Goal: Task Accomplishment & Management: Complete application form

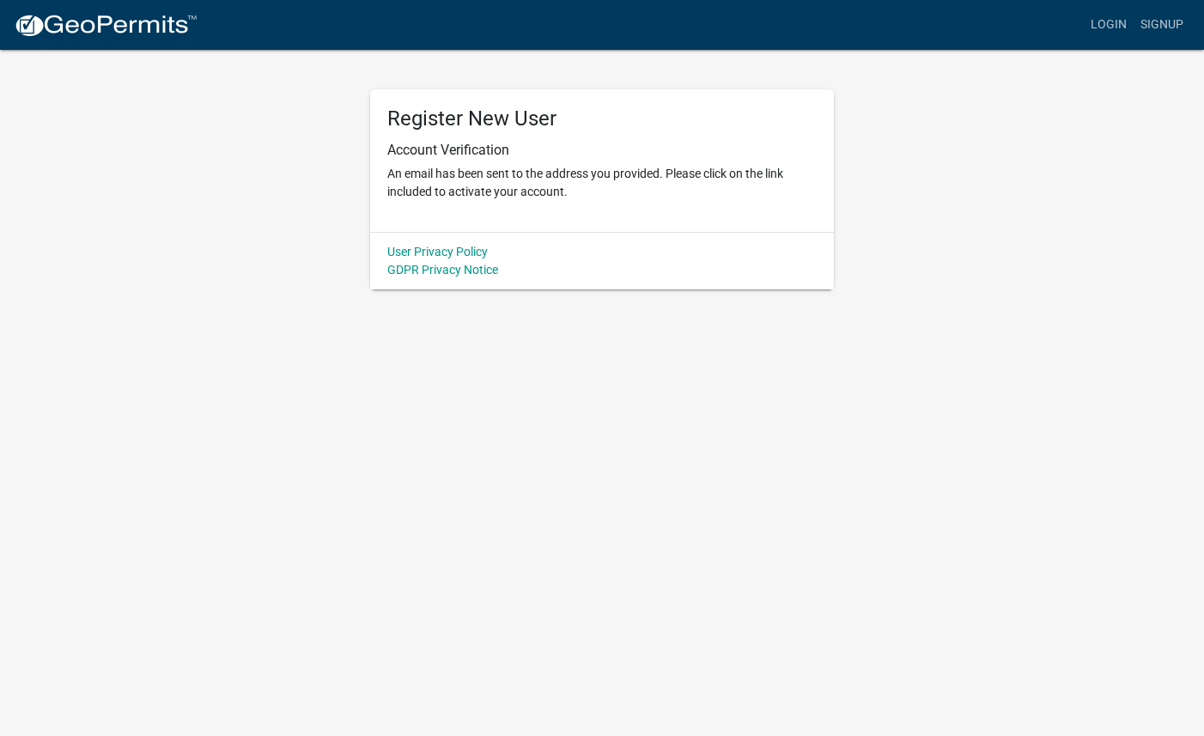
click at [164, 24] on img at bounding box center [106, 26] width 184 height 26
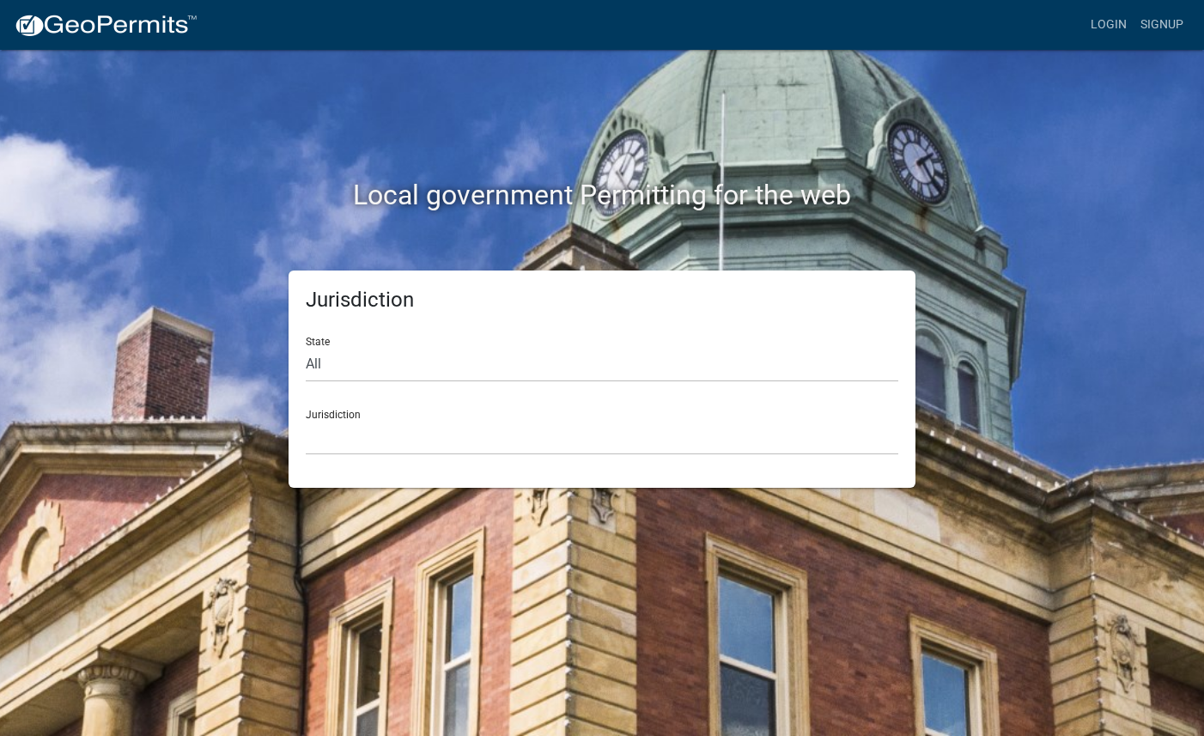
click at [397, 339] on div "State All Colorado Georgia Indiana Iowa Kansas Minnesota Ohio South Carolina Wi…" at bounding box center [602, 352] width 593 height 59
click at [400, 365] on select "All Colorado Georgia Indiana Iowa Kansas Minnesota Ohio South Carolina Wisconsin" at bounding box center [602, 364] width 593 height 35
select select "Indiana"
click at [376, 442] on select "City of Charlestown, Indiana City of Jeffersonville, Indiana City of Logansport…" at bounding box center [602, 437] width 593 height 35
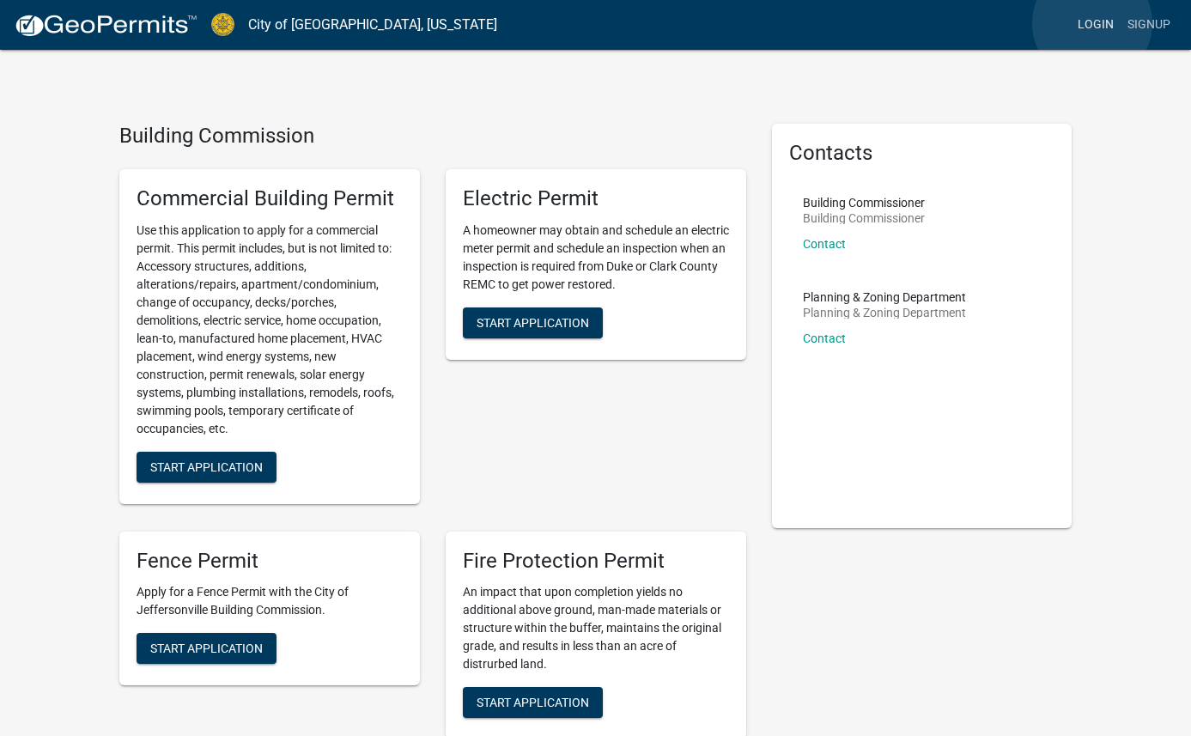
click at [1093, 23] on link "Login" at bounding box center [1096, 25] width 50 height 33
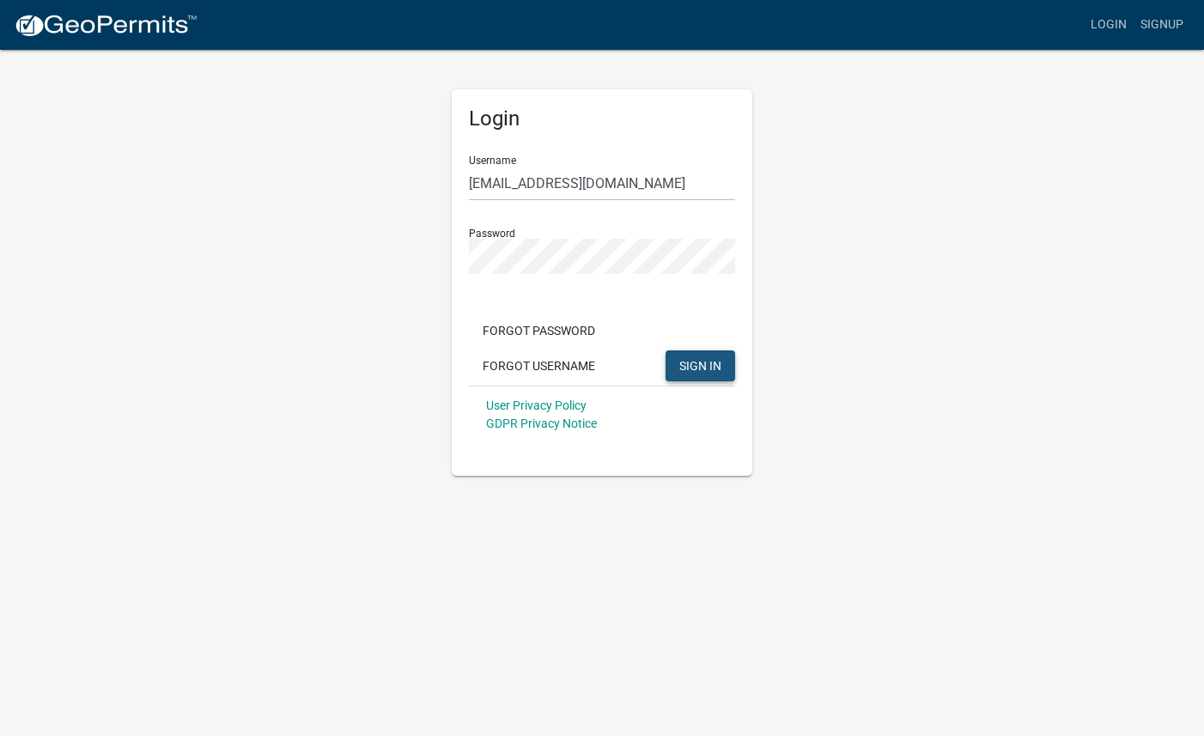
click at [732, 360] on button "SIGN IN" at bounding box center [701, 365] width 70 height 31
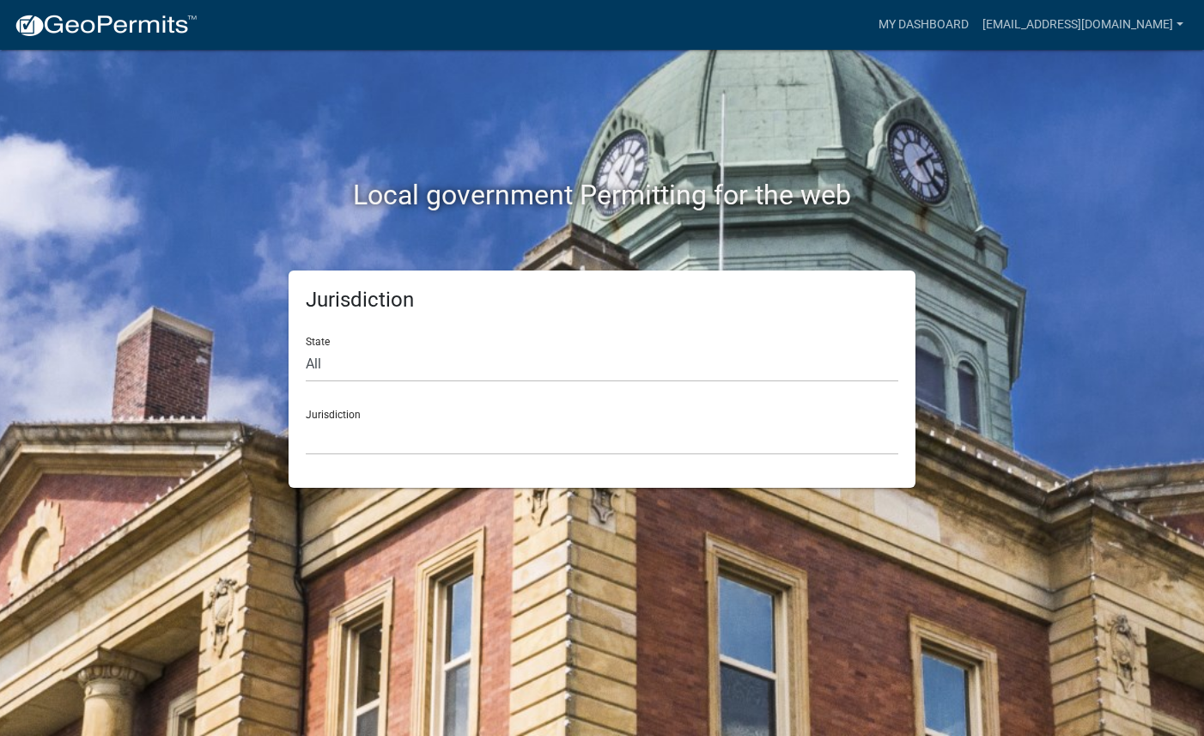
click at [530, 408] on div "Jurisdiction Custer County, Colorado Cook County, Georgia Crawford County, Geor…" at bounding box center [602, 425] width 593 height 59
click at [440, 356] on select "All Colorado Georgia Indiana Iowa Kansas Minnesota Ohio South Carolina Wisconsin" at bounding box center [602, 364] width 593 height 35
select select "Indiana"
click at [441, 423] on select "City of Charlestown, Indiana City of Jeffersonville, Indiana City of Logansport…" at bounding box center [602, 437] width 593 height 35
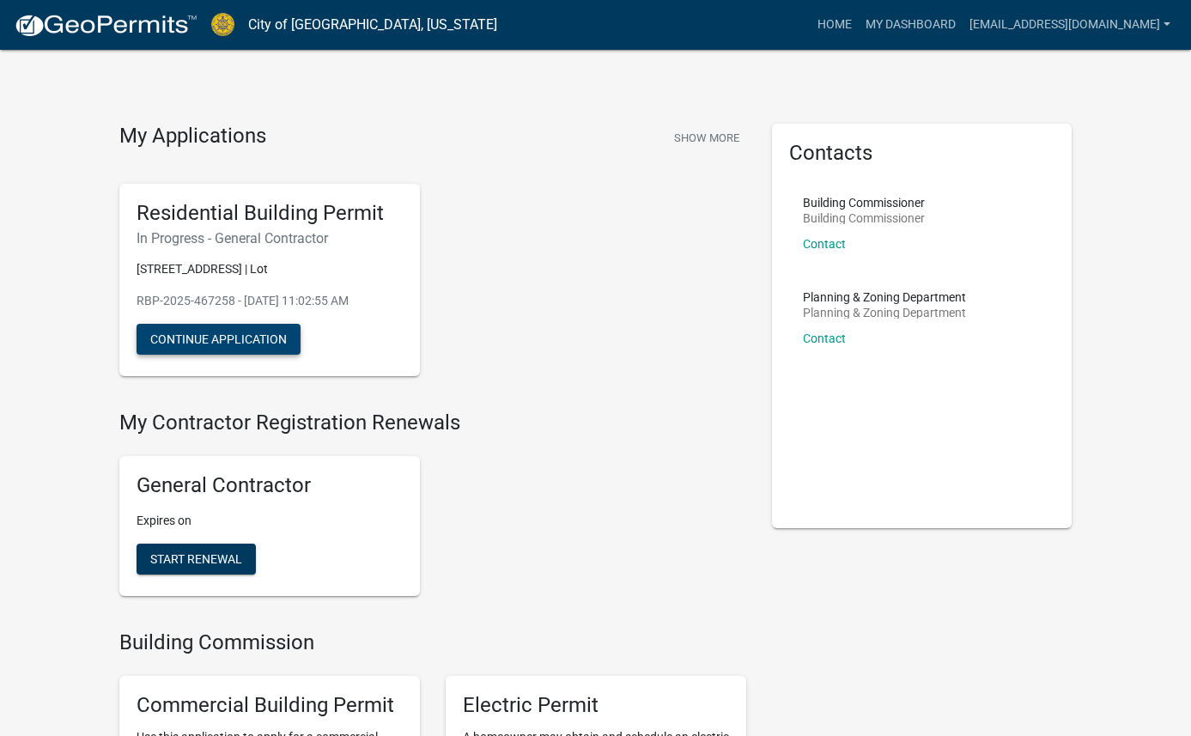
click at [264, 346] on button "Continue Application" at bounding box center [219, 339] width 164 height 31
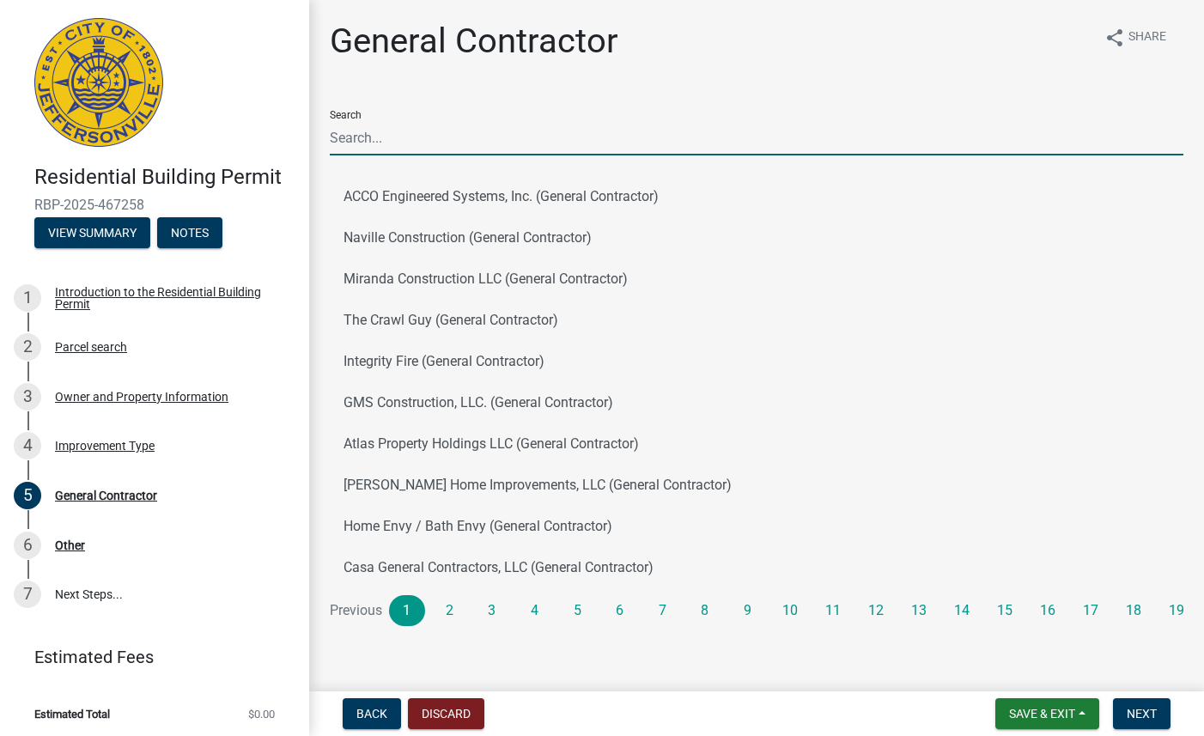
click at [436, 135] on input "Search" at bounding box center [757, 137] width 854 height 35
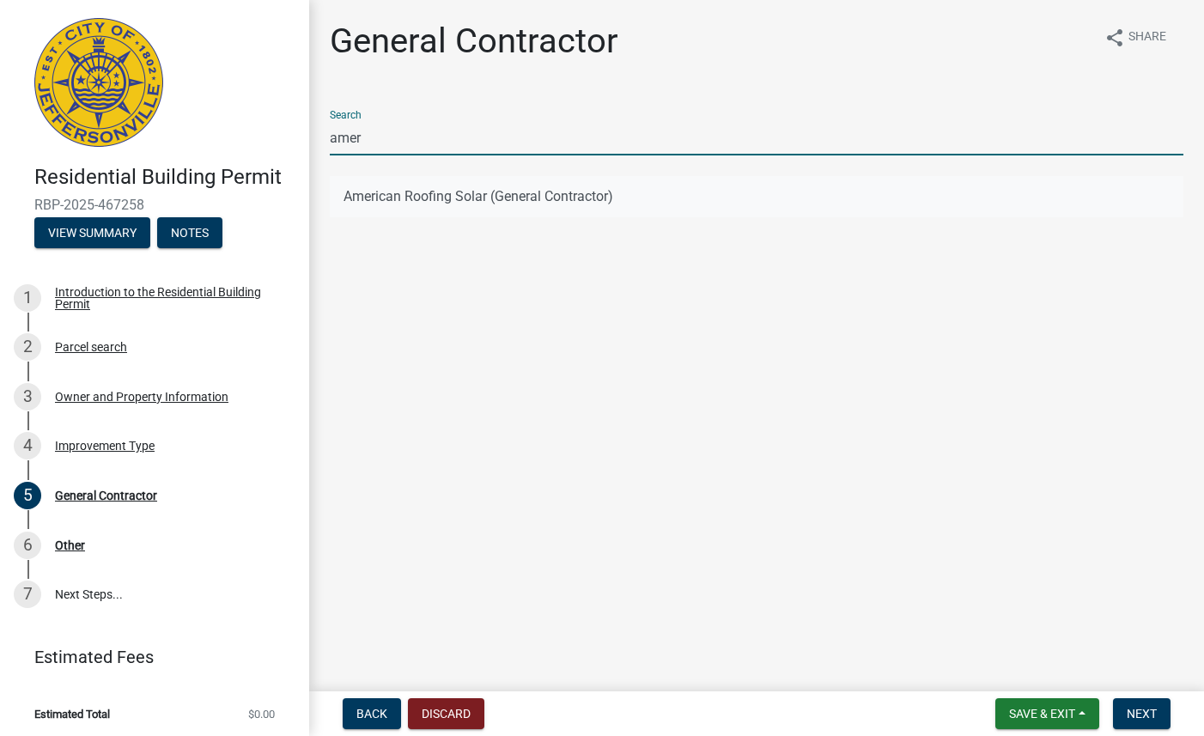
type input "amer"
click at [490, 204] on button "American Roofing Solar (General Contractor)" at bounding box center [757, 196] width 854 height 41
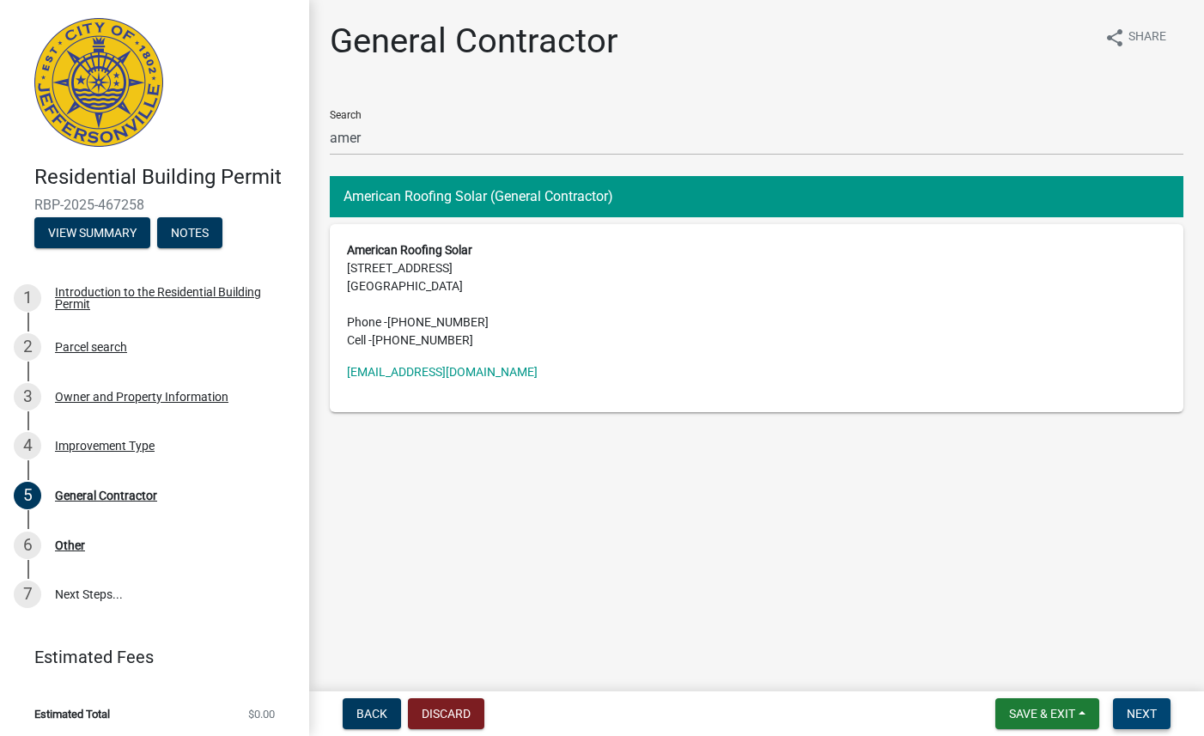
click at [1125, 714] on button "Next" at bounding box center [1142, 713] width 58 height 31
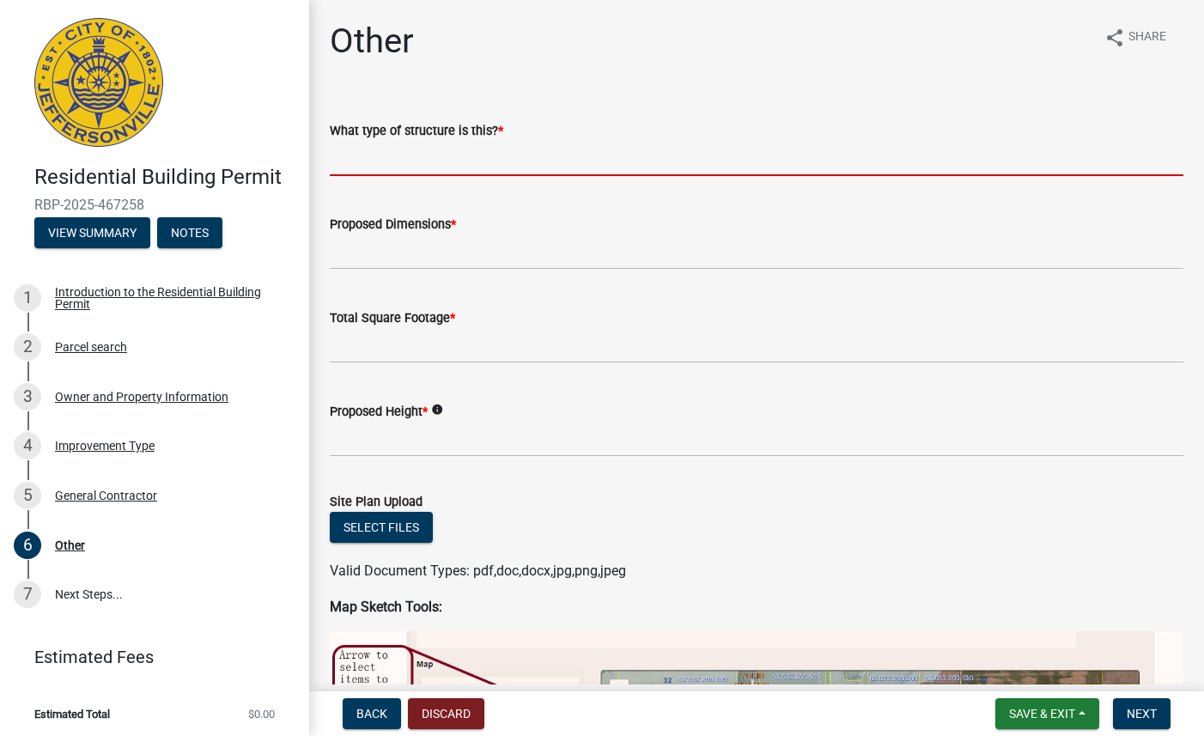
click at [569, 157] on input "What type of structure is this? *" at bounding box center [757, 158] width 854 height 35
type input "residential"
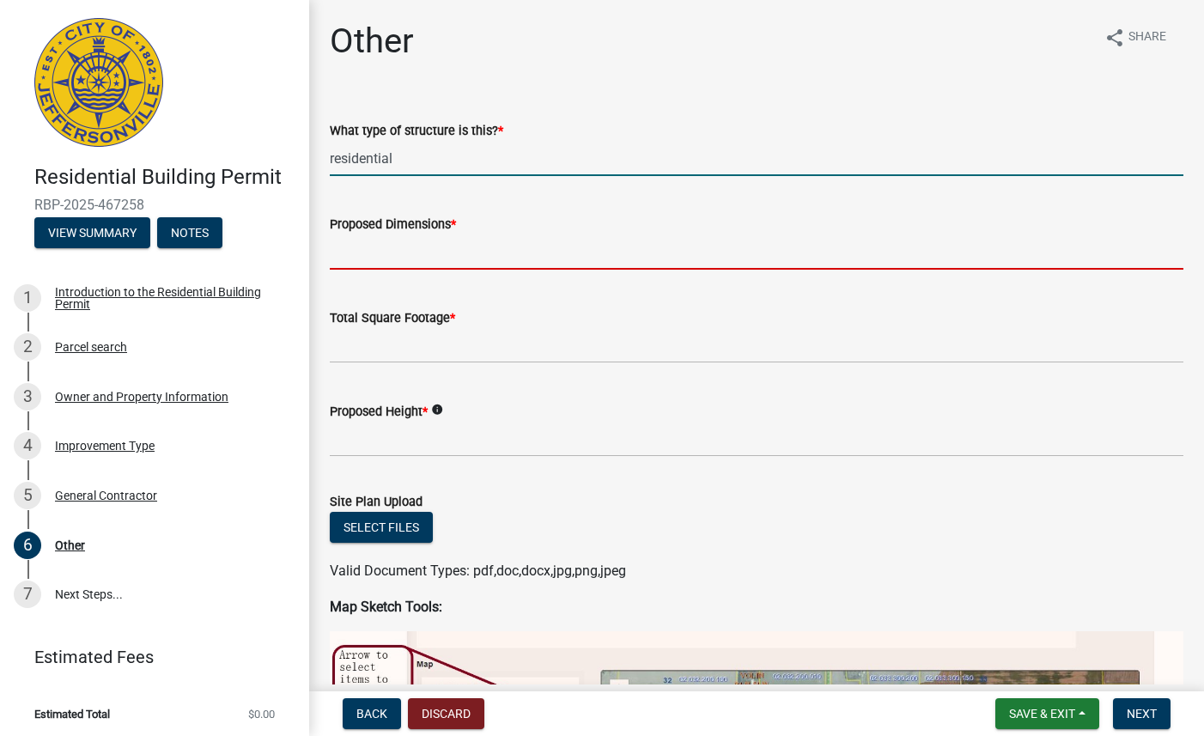
click at [591, 256] on input "Proposed Dimensions *" at bounding box center [757, 251] width 854 height 35
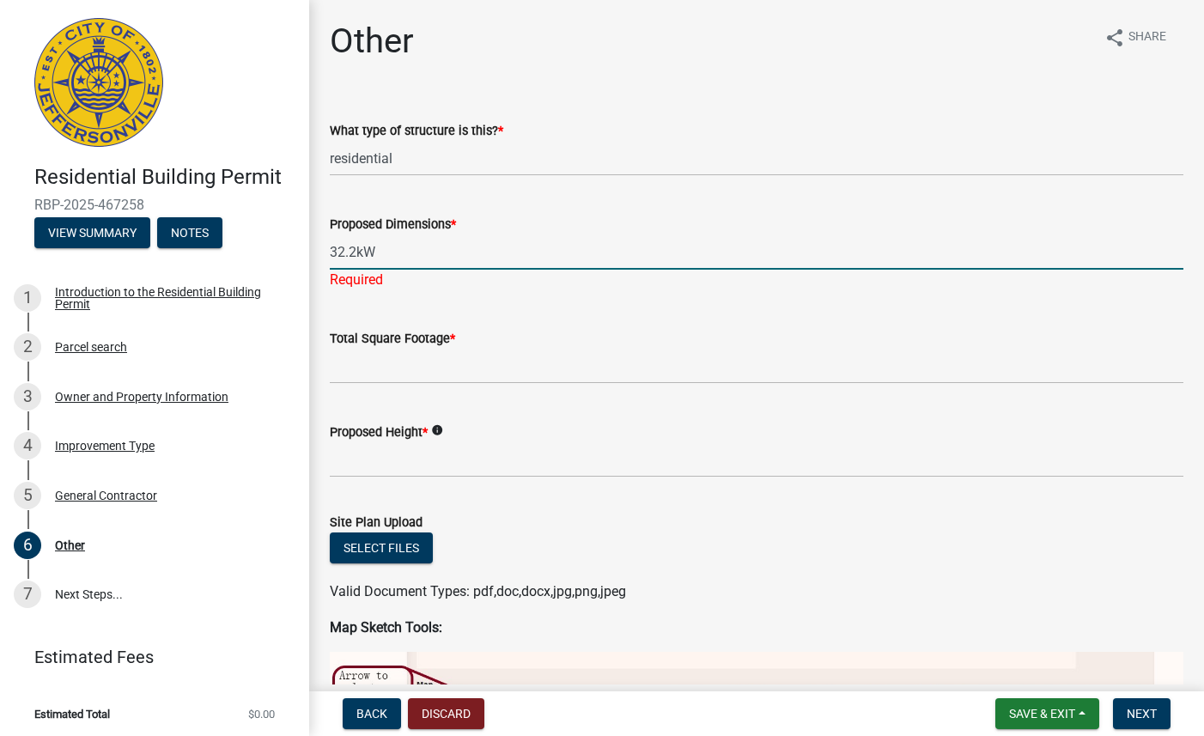
type input "32.2kW"
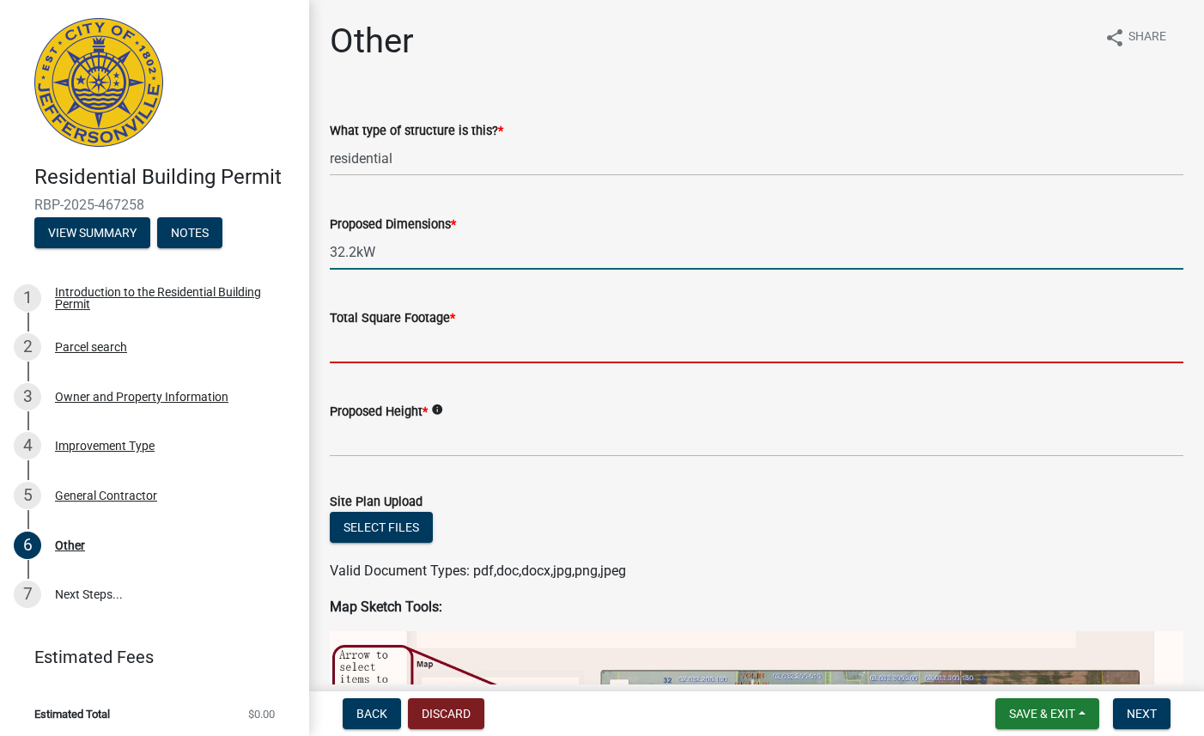
click at [450, 344] on input "Total Square Footage *" at bounding box center [757, 345] width 854 height 35
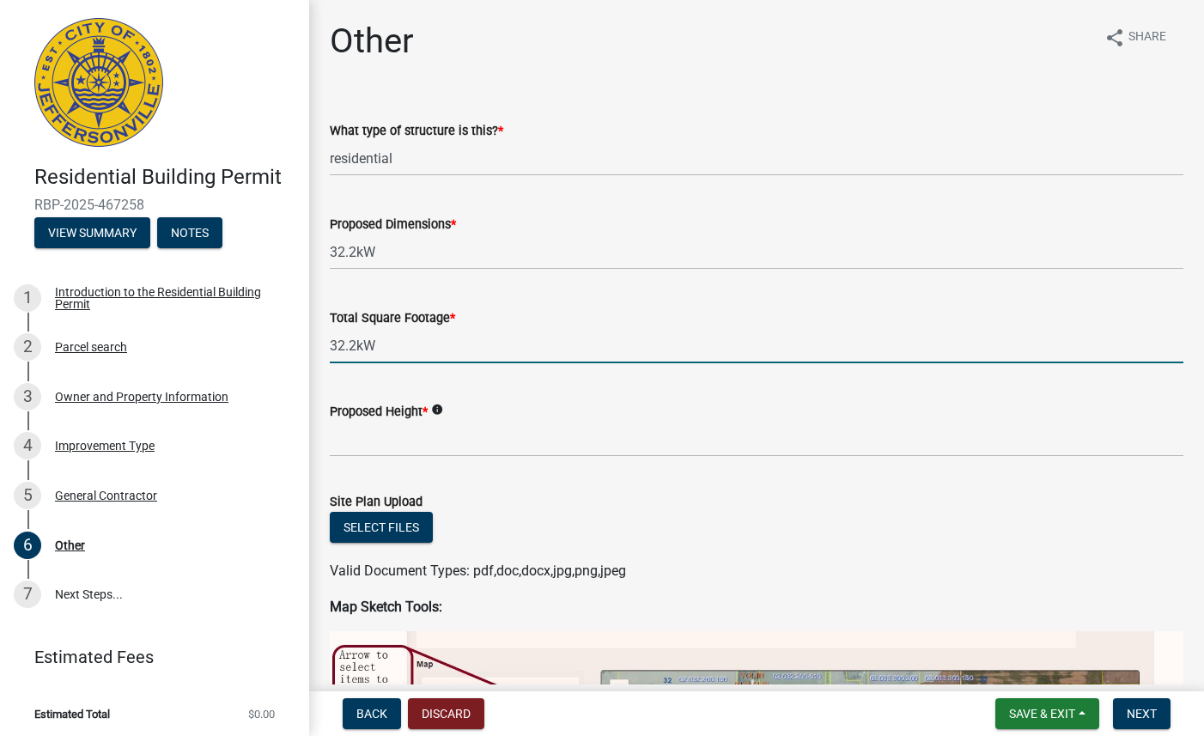
type input "32.2kW"
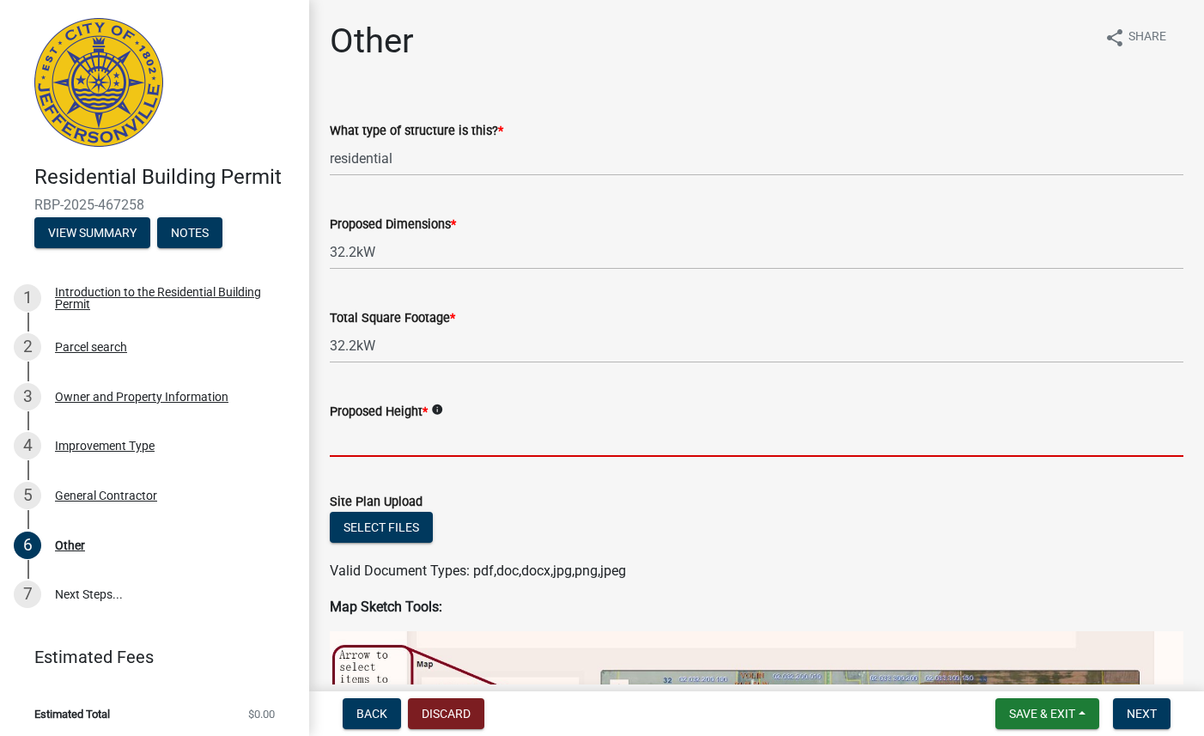
click at [476, 445] on input "Proposed Height *" at bounding box center [757, 439] width 854 height 35
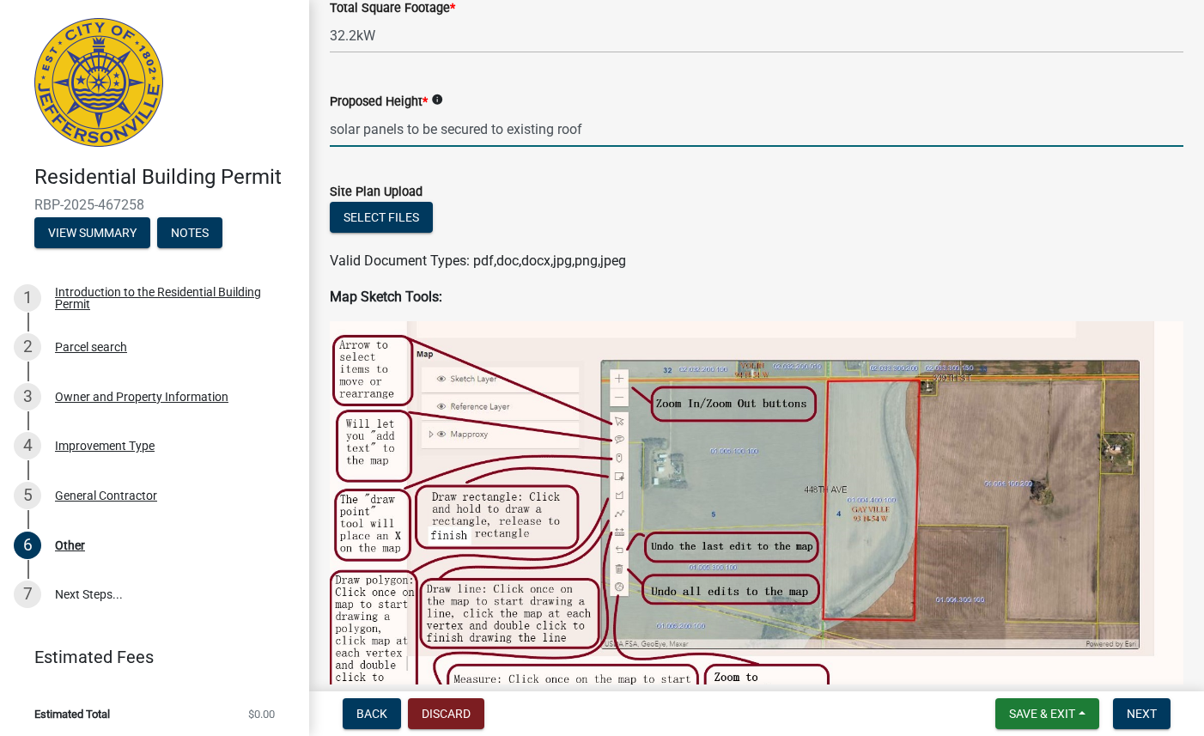
scroll to position [332, 0]
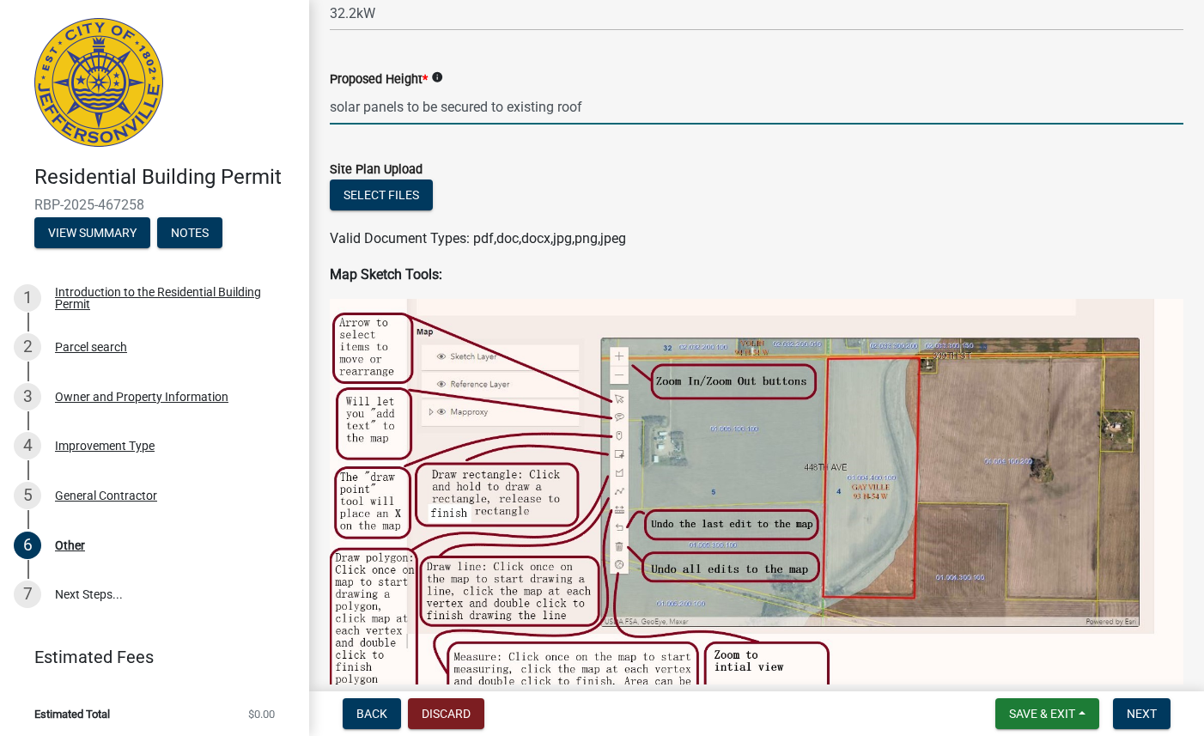
type input "solar panels to be secured to existing roof"
click at [394, 197] on button "Select files" at bounding box center [381, 195] width 103 height 31
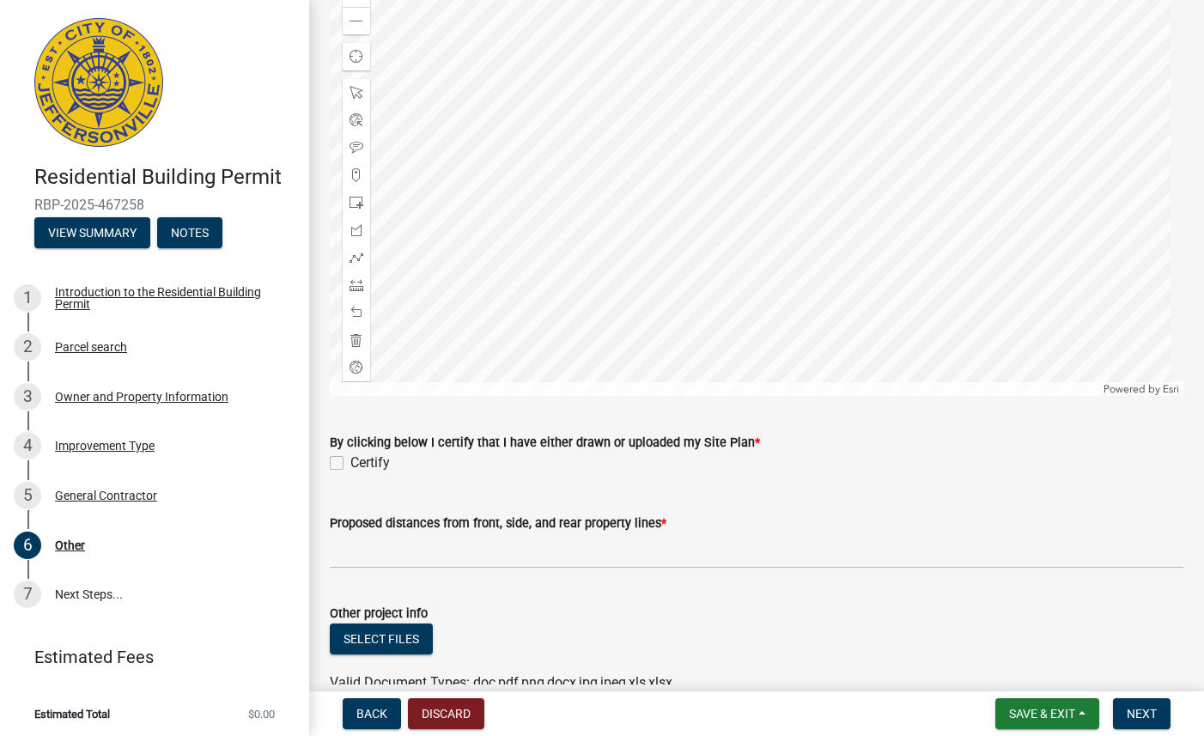
scroll to position [1311, 0]
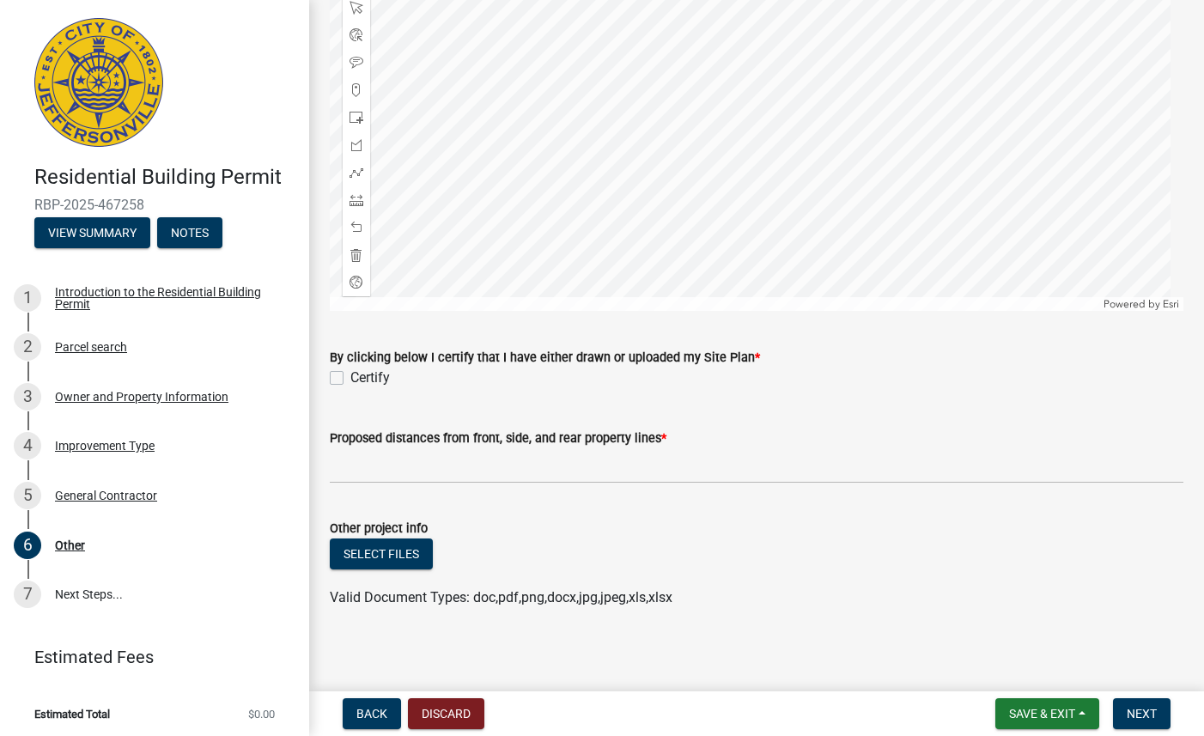
click at [350, 376] on label "Certify" at bounding box center [370, 378] width 40 height 21
click at [350, 376] on input "Certify" at bounding box center [355, 373] width 11 height 11
checkbox input "true"
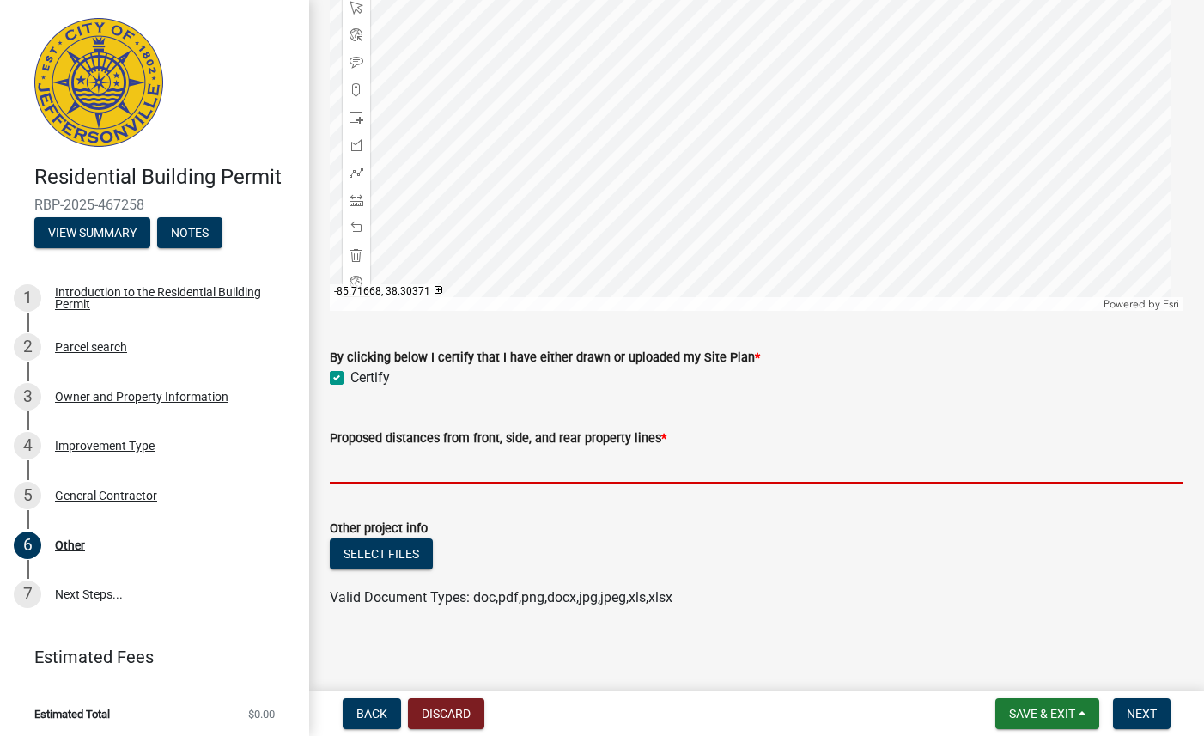
click at [567, 459] on input "Proposed distances from front, side, and rear property lines *" at bounding box center [757, 465] width 854 height 35
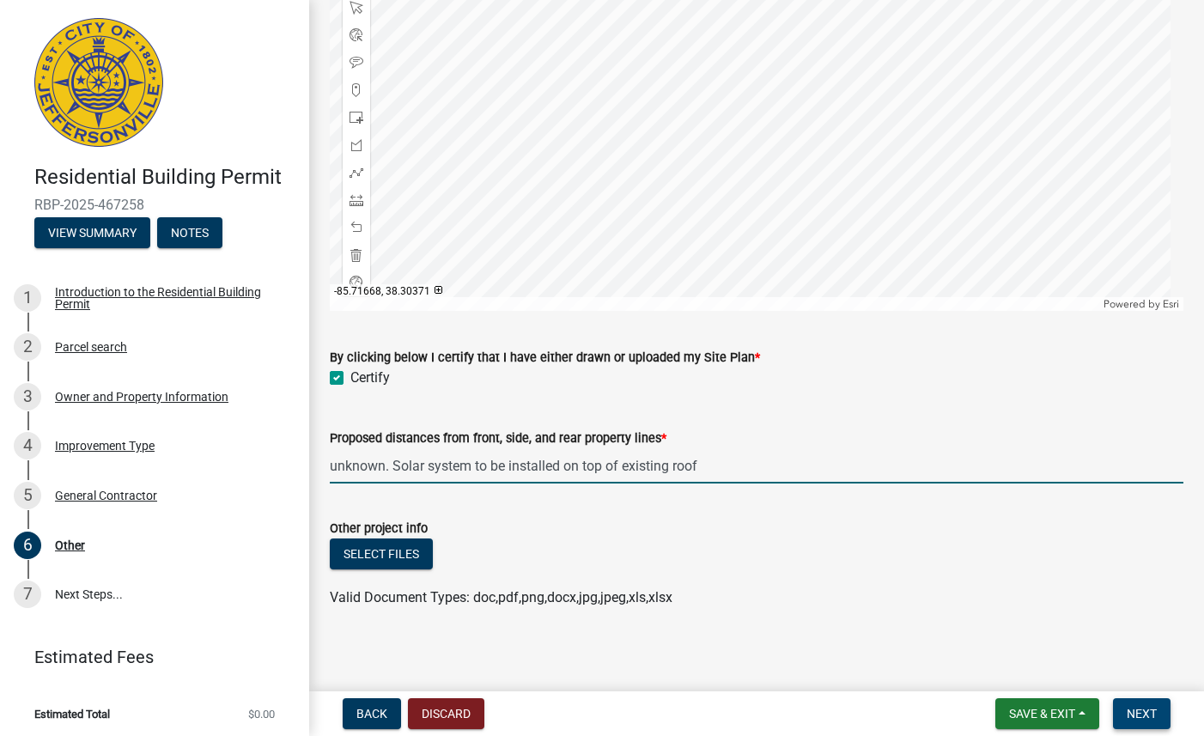
type input "unknown. Solar system to be installed on top of existing roof"
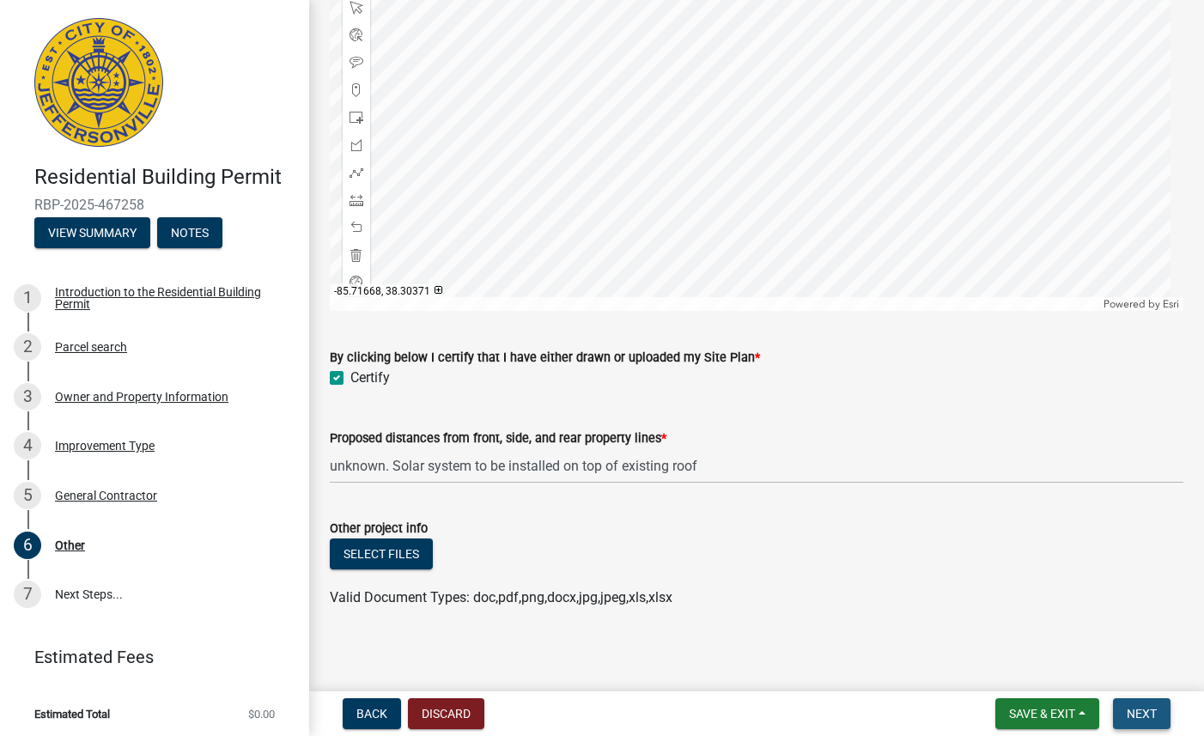
click at [1130, 710] on span "Next" at bounding box center [1142, 714] width 30 height 14
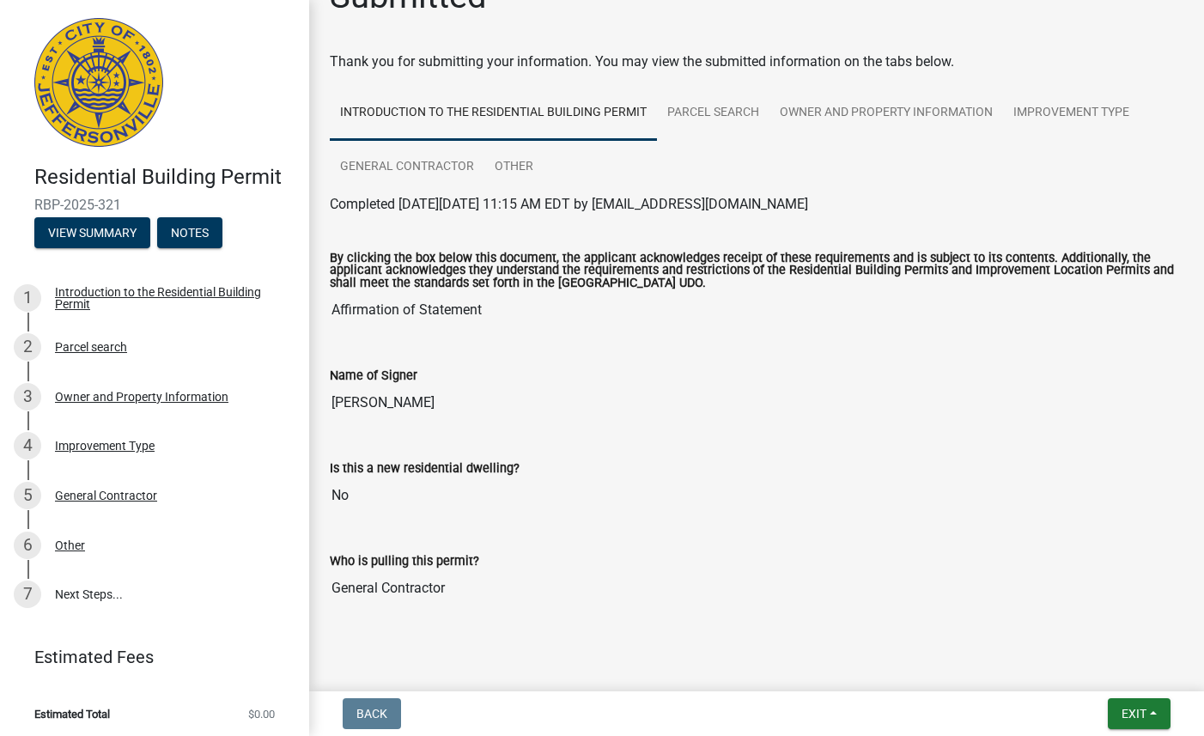
scroll to position [67, 0]
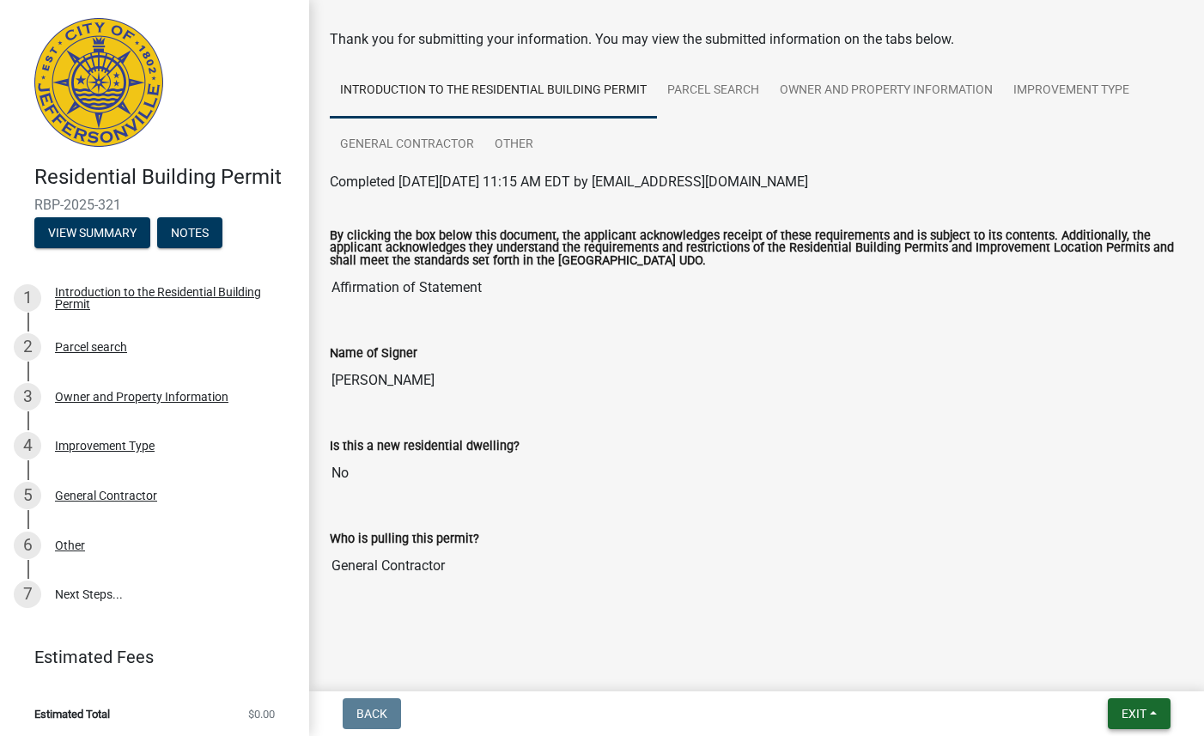
click at [1135, 705] on button "Exit" at bounding box center [1139, 713] width 63 height 31
click at [947, 611] on div at bounding box center [757, 607] width 854 height 21
